Goal: Information Seeking & Learning: Learn about a topic

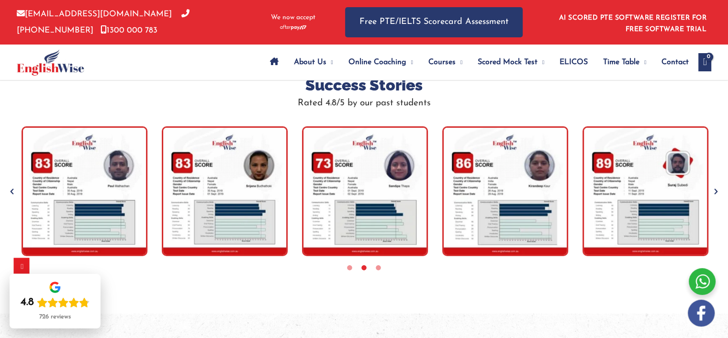
scroll to position [2891, 0]
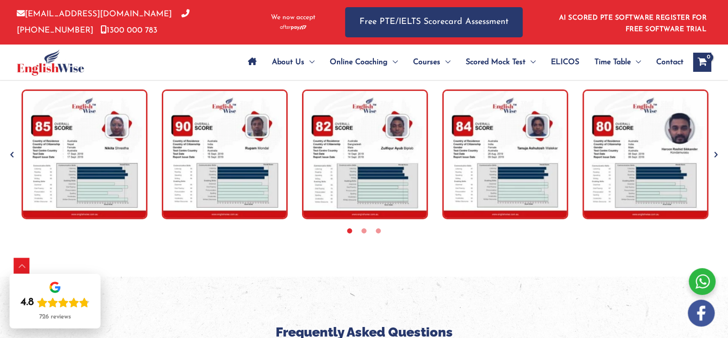
scroll to position [2928, 0]
click at [236, 147] on img "tracker" at bounding box center [225, 155] width 126 height 130
drag, startPoint x: 236, startPoint y: 147, endPoint x: 236, endPoint y: 178, distance: 30.2
click at [236, 178] on img "tracker" at bounding box center [225, 155] width 126 height 130
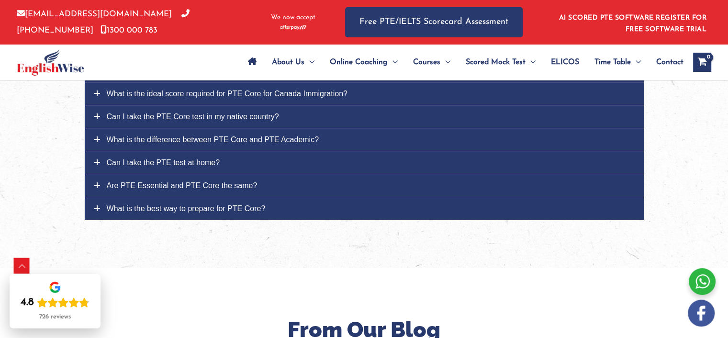
scroll to position [3412, 0]
